Goal: Find specific page/section: Find specific page/section

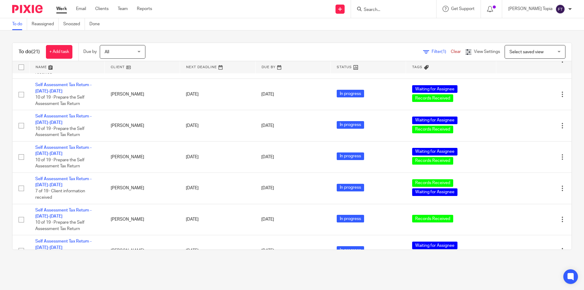
scroll to position [163, 0]
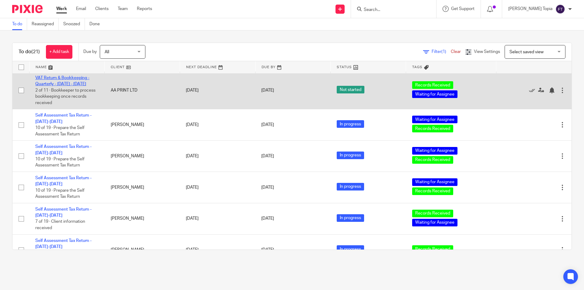
click at [66, 86] on link "VAT Return & Bookkeeping - Quarterly - [DATE] - [DATE]" at bounding box center [62, 81] width 54 height 10
